Goal: Transaction & Acquisition: Book appointment/travel/reservation

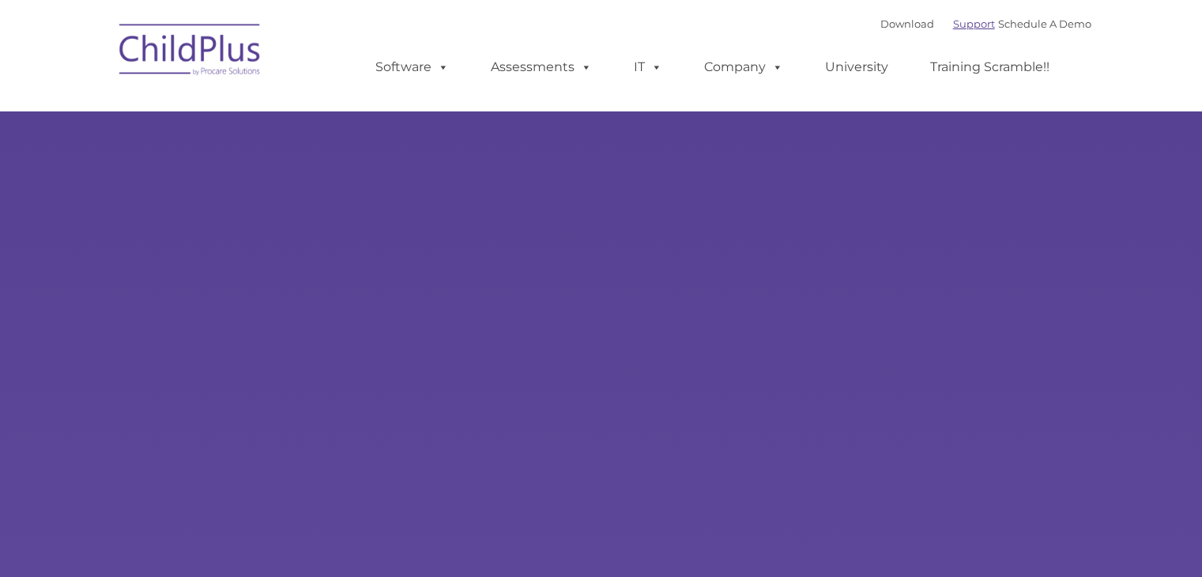
type input ""
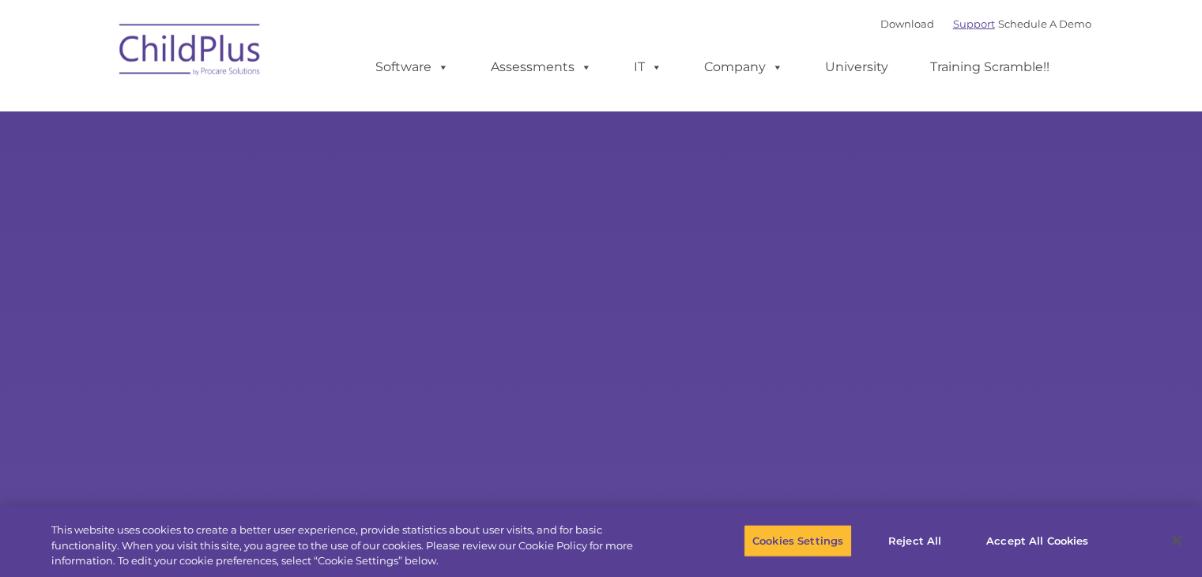
select select "MEDIUM"
click at [881, 25] on link "Download" at bounding box center [908, 23] width 54 height 13
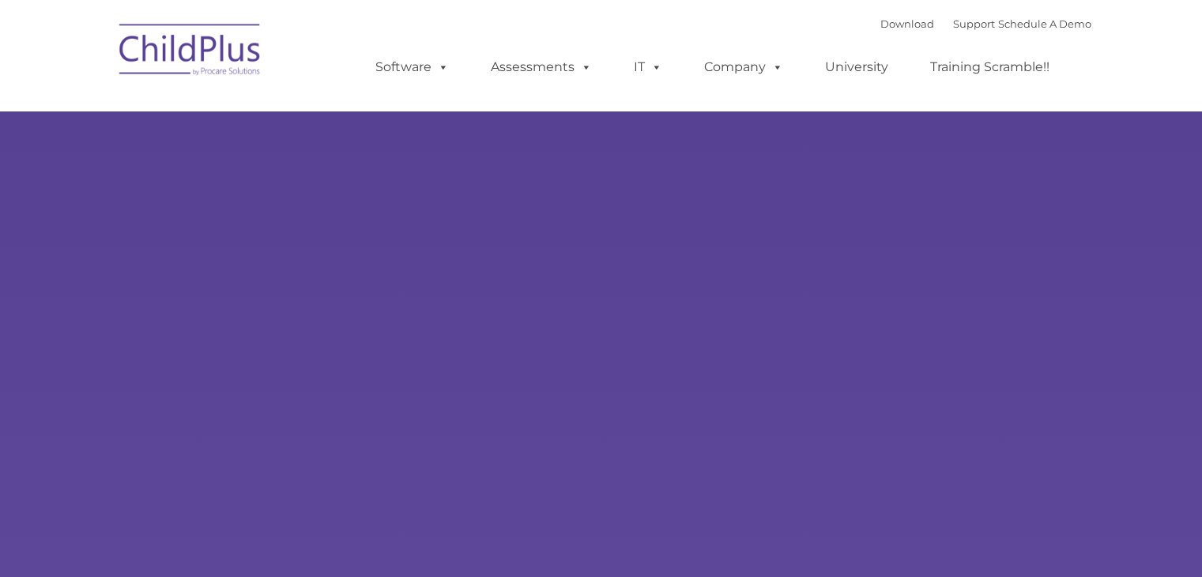
type input ""
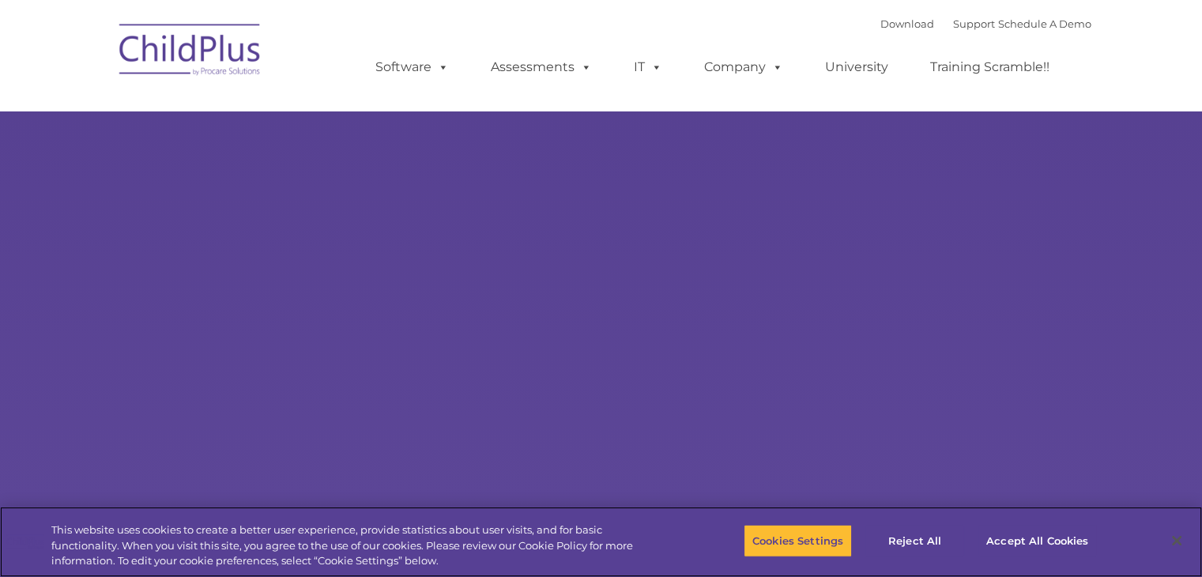
select select "MEDIUM"
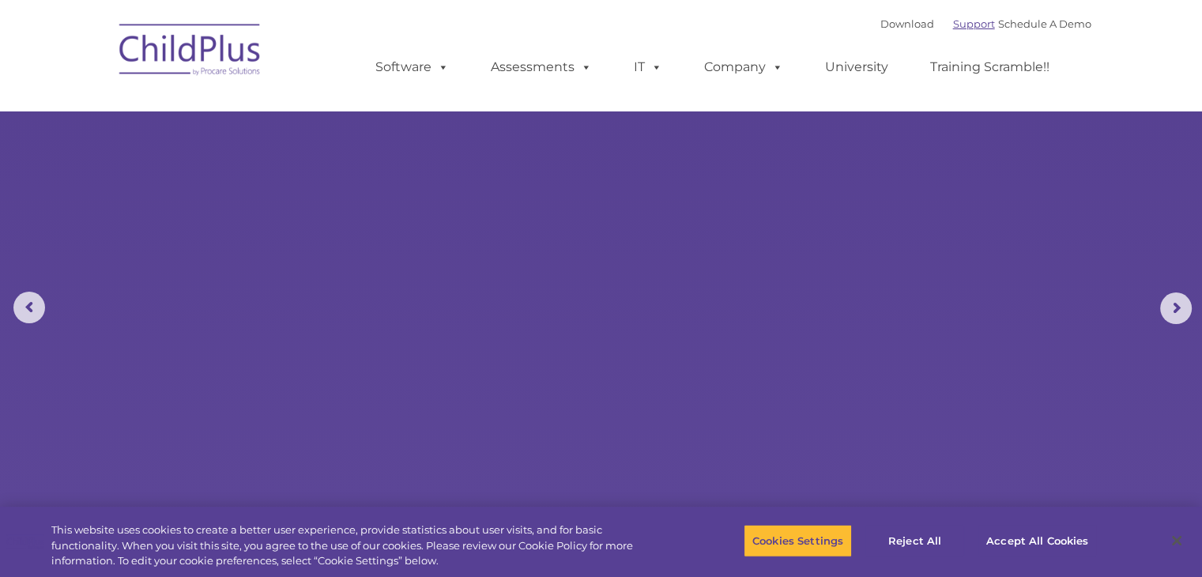
click at [964, 21] on link "Support" at bounding box center [974, 23] width 42 height 13
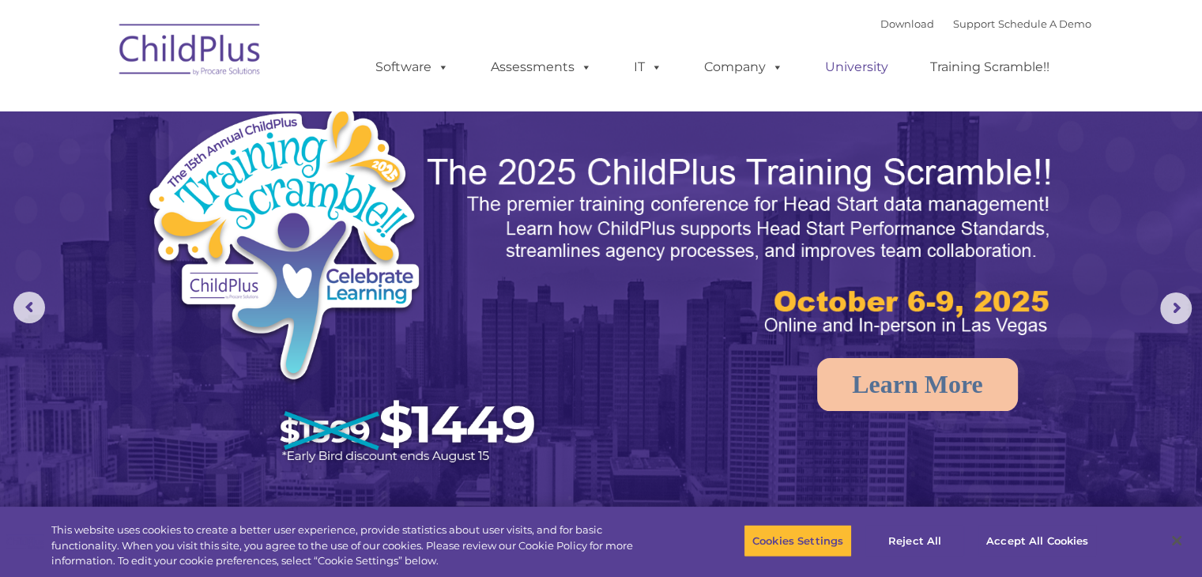
click at [854, 72] on link "University" at bounding box center [856, 67] width 95 height 32
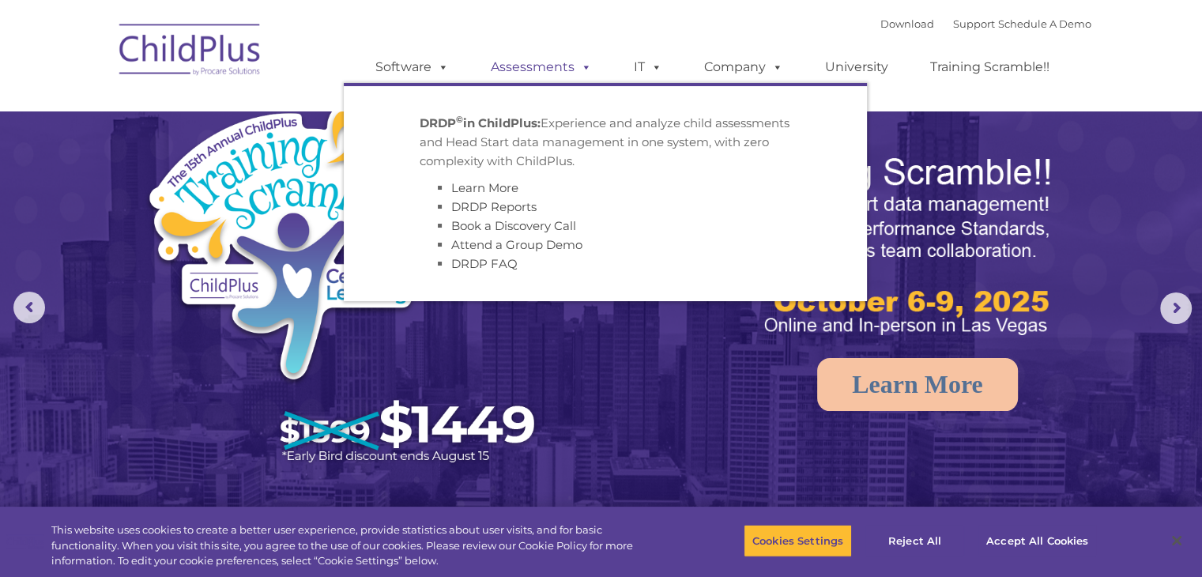
click at [515, 57] on link "Assessments" at bounding box center [541, 67] width 133 height 32
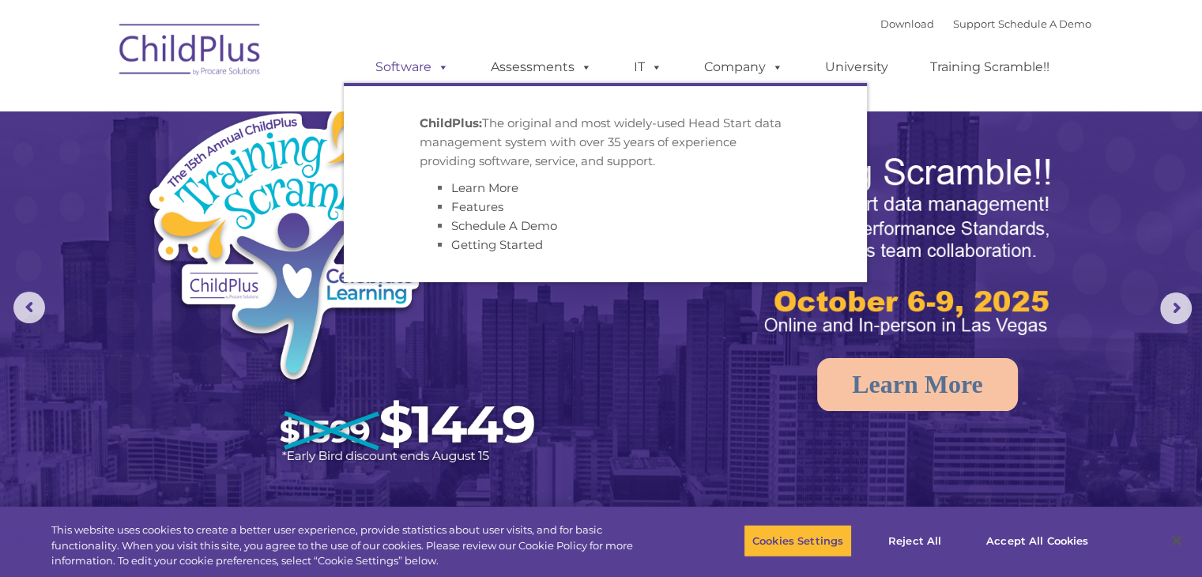
click at [409, 64] on link "Software" at bounding box center [412, 67] width 105 height 32
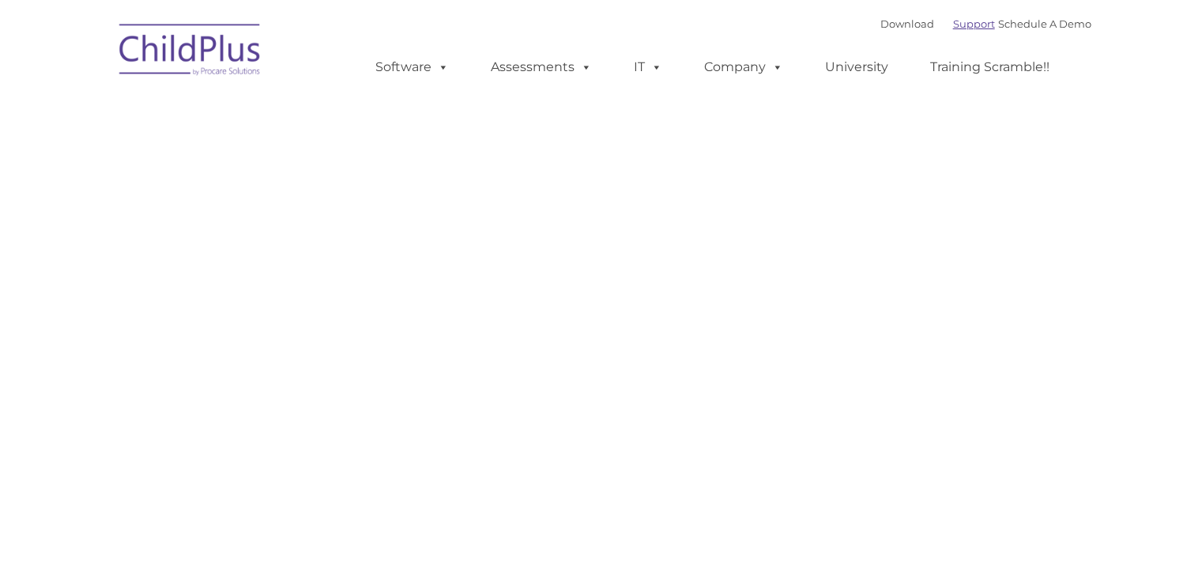
click at [956, 21] on link "Support" at bounding box center [974, 23] width 42 height 13
click at [1034, 21] on link "Schedule A Demo" at bounding box center [1044, 23] width 93 height 13
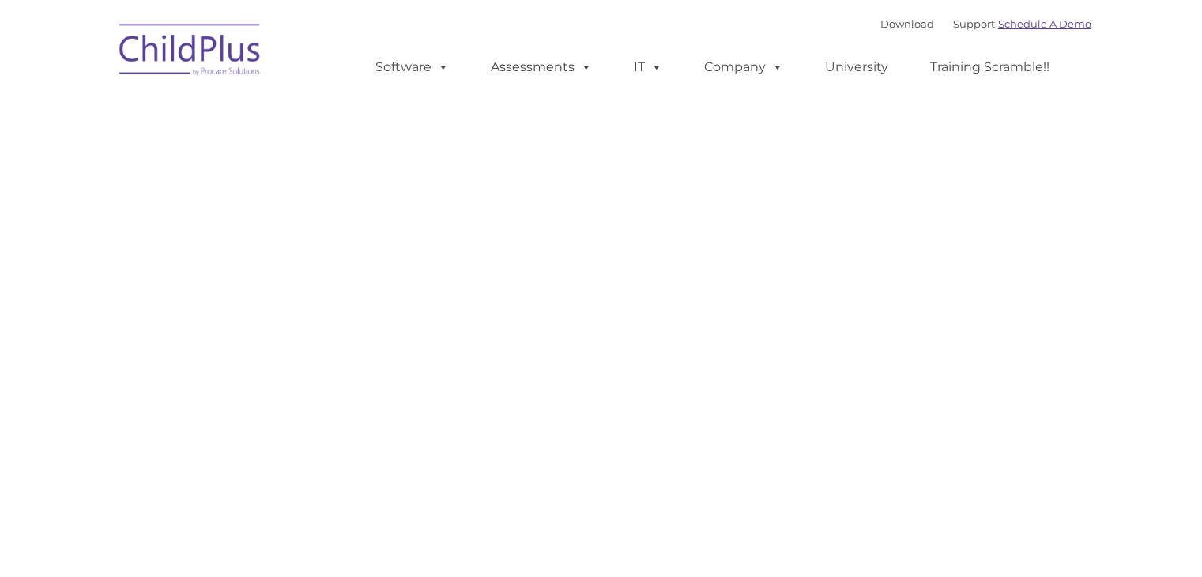
click at [1034, 21] on link "Schedule A Demo" at bounding box center [1044, 23] width 93 height 13
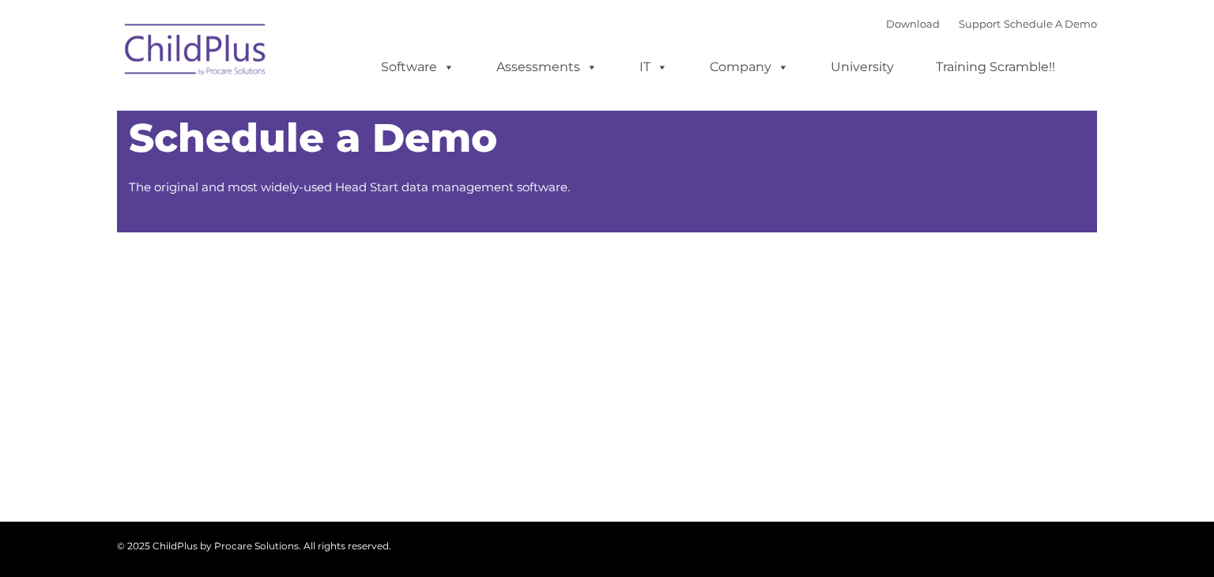
type input ""
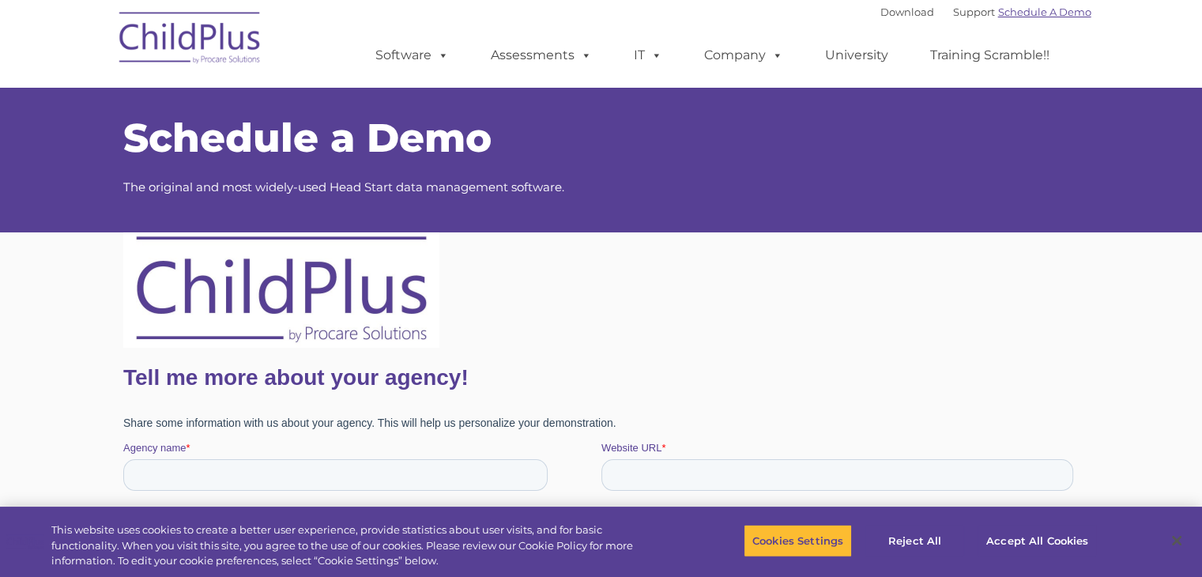
click at [1056, 11] on link "Schedule A Demo" at bounding box center [1044, 12] width 93 height 13
click at [953, 13] on link "Support" at bounding box center [974, 12] width 42 height 13
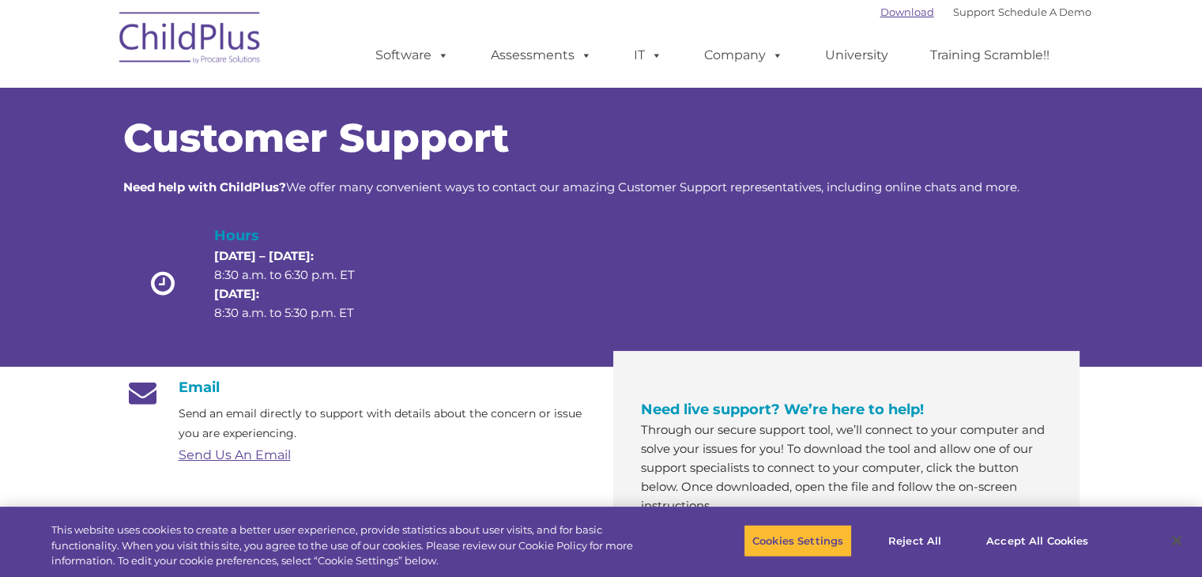
click at [887, 6] on link "Download" at bounding box center [908, 12] width 54 height 13
